Goal: Information Seeking & Learning: Learn about a topic

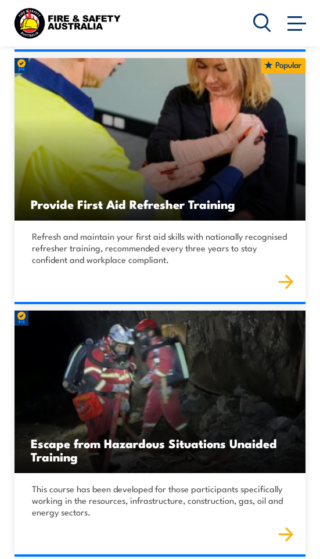
scroll to position [1916, 0]
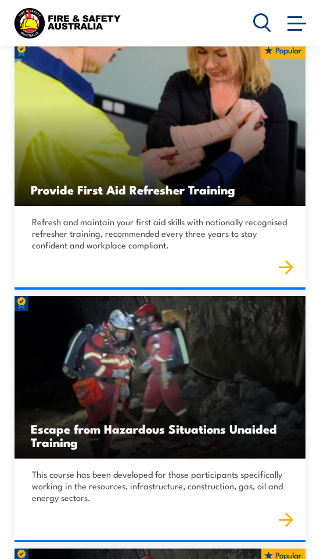
click at [138, 183] on h3 "Provide First Aid Refresher Training" at bounding box center [160, 189] width 258 height 13
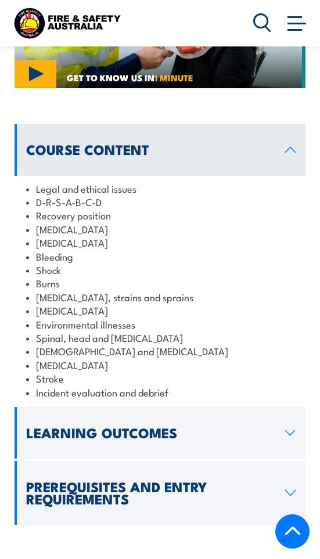
scroll to position [1568, 0]
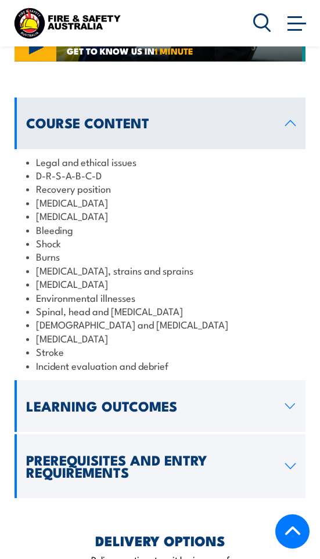
click at [201, 454] on h2 "Prerequisites and Entry Requirements" at bounding box center [151, 466] width 250 height 24
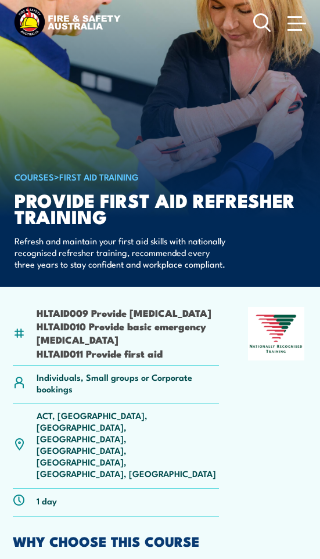
scroll to position [0, 0]
